Goal: Navigation & Orientation: Find specific page/section

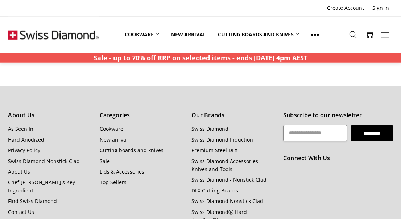
scroll to position [774, 0]
click at [20, 128] on link "As Seen In" at bounding box center [20, 128] width 25 height 7
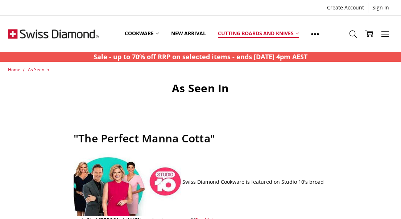
click at [279, 32] on link "Cutting boards and knives" at bounding box center [258, 33] width 93 height 32
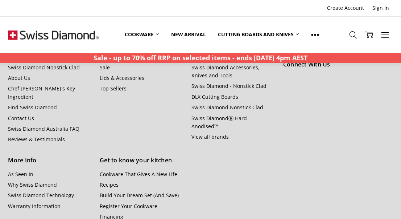
scroll to position [879, 0]
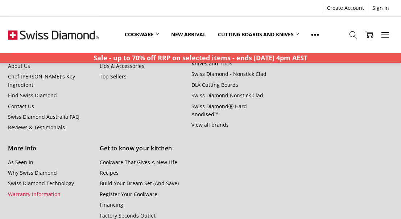
click at [27, 190] on link "Warranty Information" at bounding box center [34, 193] width 53 height 7
